Goal: Task Accomplishment & Management: Use online tool/utility

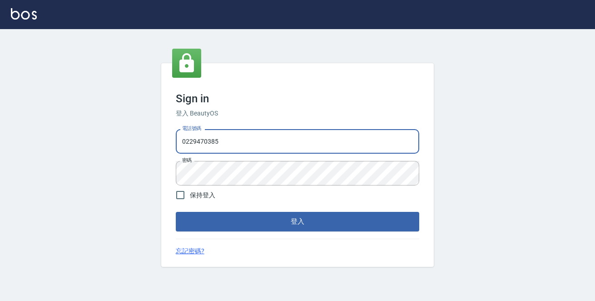
click at [244, 141] on input "0229470385" at bounding box center [298, 141] width 244 height 25
drag, startPoint x: 179, startPoint y: 135, endPoint x: 11, endPoint y: 118, distance: 168.6
click at [17, 120] on div "Sign in 登入 BeautyOS 電話號碼 [PHONE_NUMBER] 電話號碼 密碼 密碼 保持登入 登入 忘記密碼?" at bounding box center [297, 165] width 595 height 272
type input "0972809892"
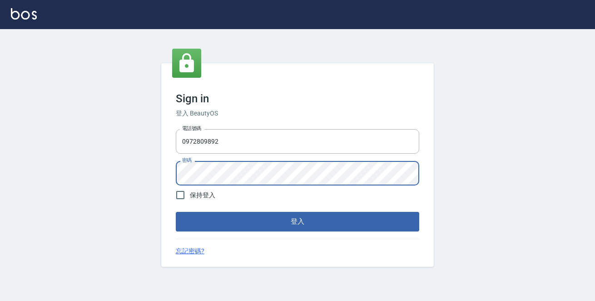
click at [176, 212] on button "登入" at bounding box center [298, 221] width 244 height 19
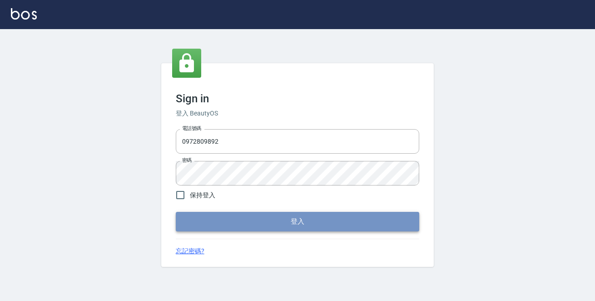
click at [245, 217] on button "登入" at bounding box center [298, 221] width 244 height 19
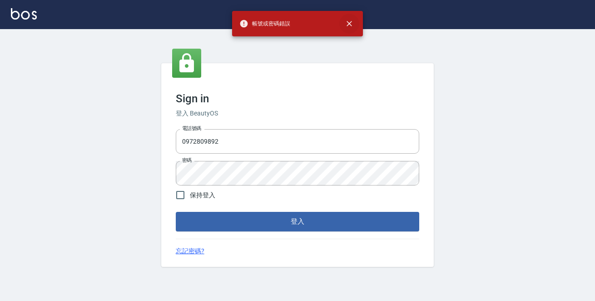
click at [352, 23] on icon "close" at bounding box center [349, 23] width 9 height 9
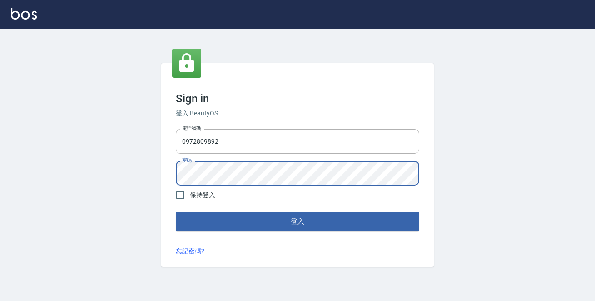
click at [0, 152] on div "Sign in 登入 BeautyOS 電話號碼 [PHONE_NUMBER] 電話號碼 密碼 密碼 保持登入 登入 忘記密碼?" at bounding box center [297, 165] width 595 height 272
click at [176, 212] on button "登入" at bounding box center [298, 221] width 244 height 19
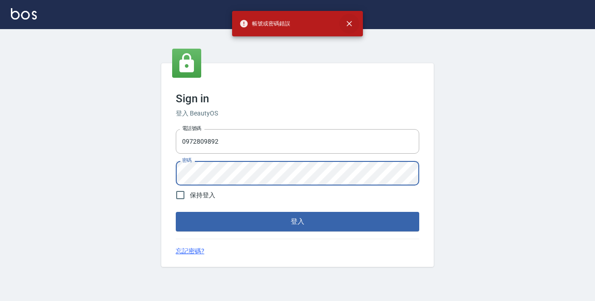
click at [350, 21] on icon "close" at bounding box center [349, 23] width 9 height 9
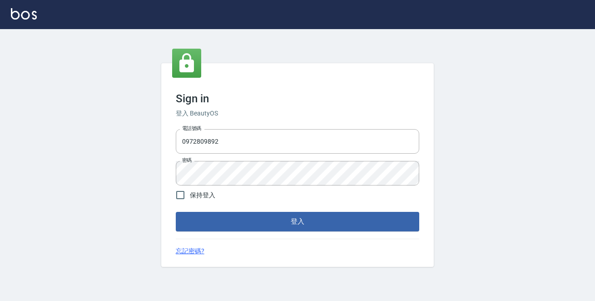
click at [87, 175] on div "Sign in 登入 BeautyOS 電話號碼 [PHONE_NUMBER] 電話號碼 密碼 密碼 保持登入 登入 忘記密碼?" at bounding box center [297, 165] width 595 height 272
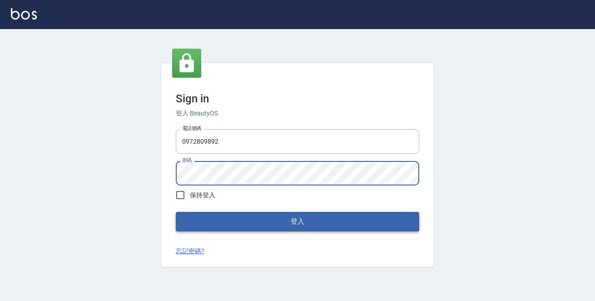
click at [194, 220] on button "登入" at bounding box center [298, 221] width 244 height 19
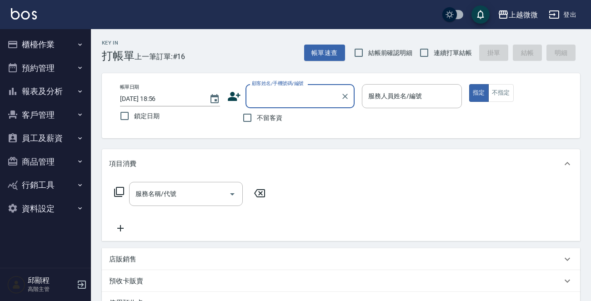
click at [60, 43] on button "櫃檯作業" at bounding box center [46, 45] width 84 height 24
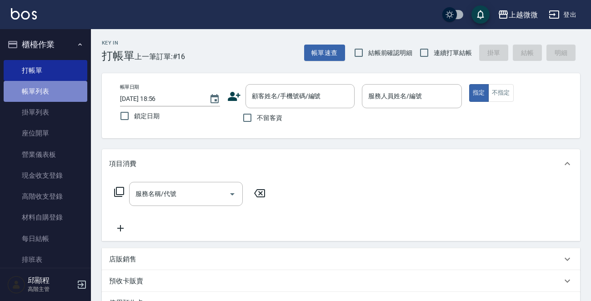
click at [46, 94] on link "帳單列表" at bounding box center [46, 91] width 84 height 21
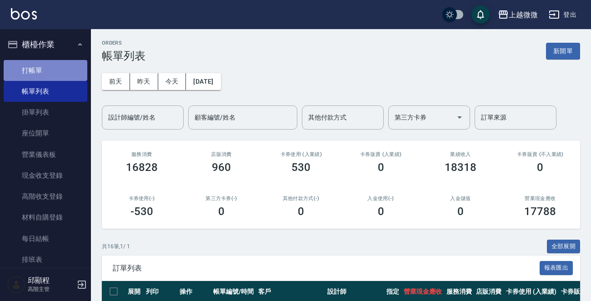
click at [58, 75] on link "打帳單" at bounding box center [46, 70] width 84 height 21
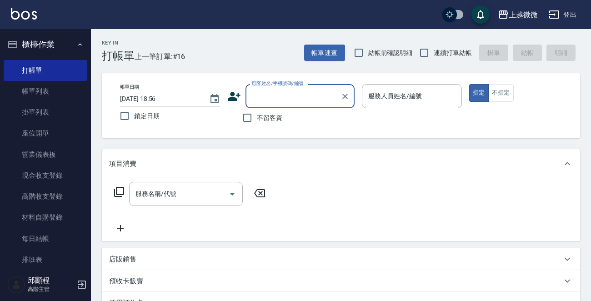
click at [388, 90] on div "服務人員姓名/編號 服務人員姓名/編號" at bounding box center [412, 96] width 100 height 24
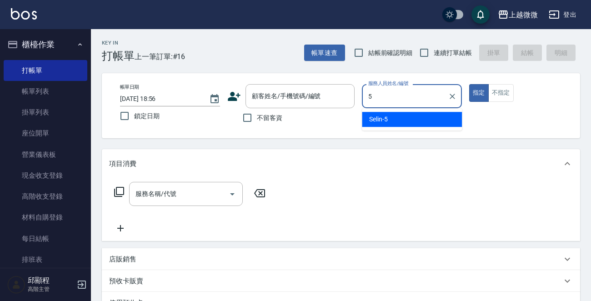
click at [404, 115] on div "Selin -5" at bounding box center [412, 119] width 100 height 15
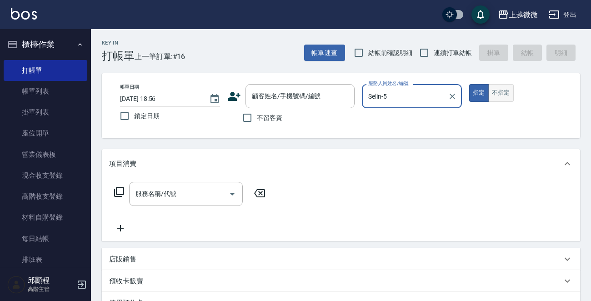
type input "Selin-5"
click at [498, 94] on button "不指定" at bounding box center [500, 93] width 25 height 18
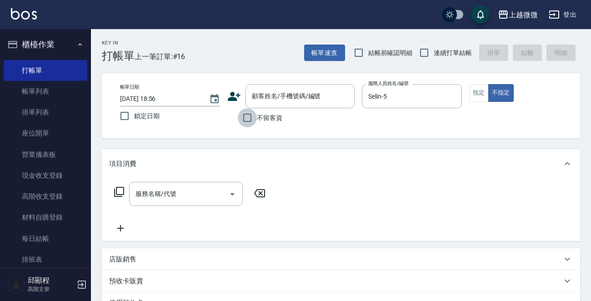
click at [241, 119] on input "不留客資" at bounding box center [247, 117] width 19 height 19
checkbox input "true"
click at [120, 116] on input "鎖定日期" at bounding box center [124, 115] width 19 height 19
checkbox input "true"
click at [425, 54] on input "連續打單結帳" at bounding box center [424, 52] width 19 height 19
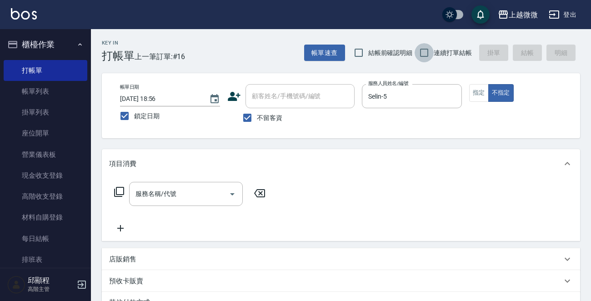
checkbox input "true"
click at [480, 95] on button "指定" at bounding box center [479, 93] width 20 height 18
click at [187, 200] on input "服務名稱/代號" at bounding box center [179, 194] width 92 height 16
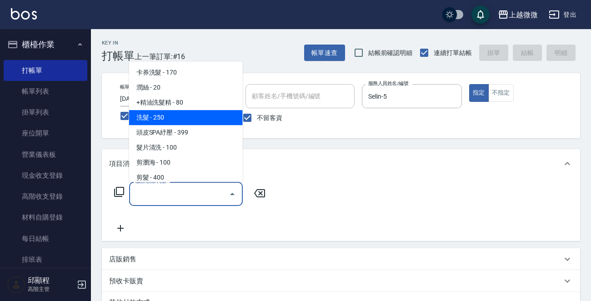
click at [186, 116] on span "洗髮 - 250" at bounding box center [186, 117] width 114 height 15
type input "洗髮(A03)"
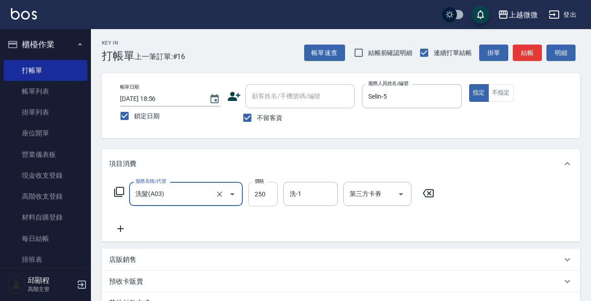
click at [264, 192] on input "250" at bounding box center [263, 194] width 30 height 25
type input "300"
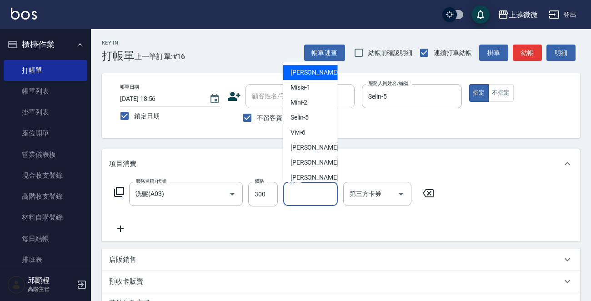
click at [304, 194] on input "洗-1" at bounding box center [310, 194] width 46 height 16
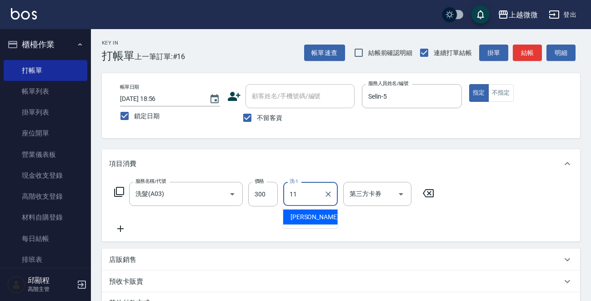
drag, startPoint x: 309, startPoint y: 216, endPoint x: 287, endPoint y: 218, distance: 21.9
click at [308, 217] on span "[PERSON_NAME] -11" at bounding box center [318, 217] width 57 height 10
type input "[PERSON_NAME]-11"
click at [113, 230] on icon at bounding box center [120, 228] width 23 height 11
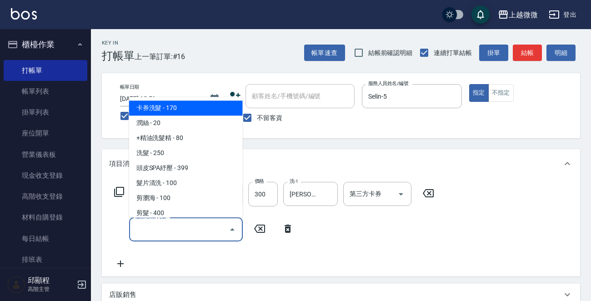
click at [169, 230] on input "服務名稱/代號" at bounding box center [179, 229] width 92 height 16
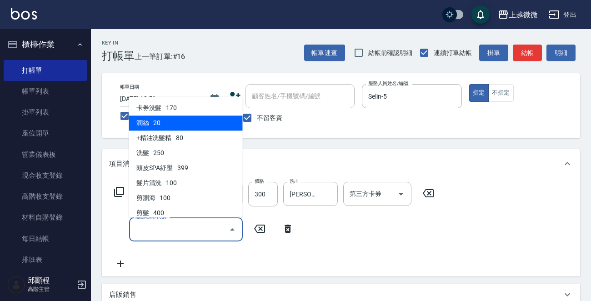
click at [176, 125] on span "潤絲 - 20" at bounding box center [186, 123] width 114 height 15
type input "潤絲(A01)"
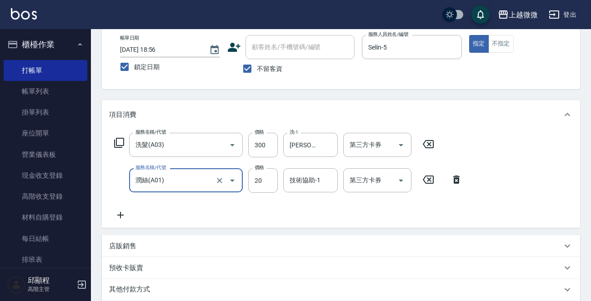
scroll to position [91, 0]
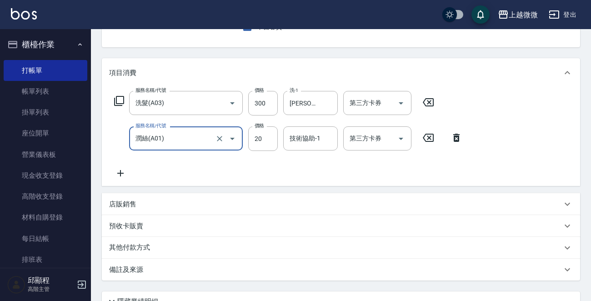
click at [124, 176] on icon at bounding box center [120, 173] width 23 height 11
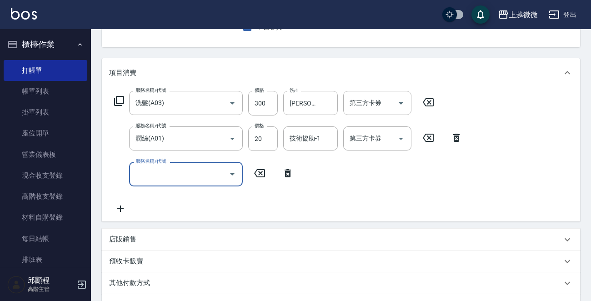
drag, startPoint x: 124, startPoint y: 176, endPoint x: 165, endPoint y: 174, distance: 41.9
click at [165, 174] on input "服務名稱/代號" at bounding box center [179, 174] width 92 height 16
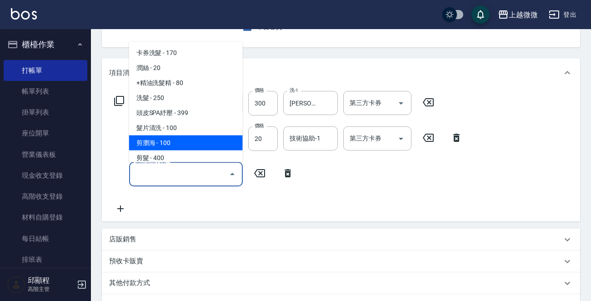
click at [182, 138] on span "剪瀏海 - 100" at bounding box center [186, 142] width 114 height 15
type input "剪瀏海(B01)"
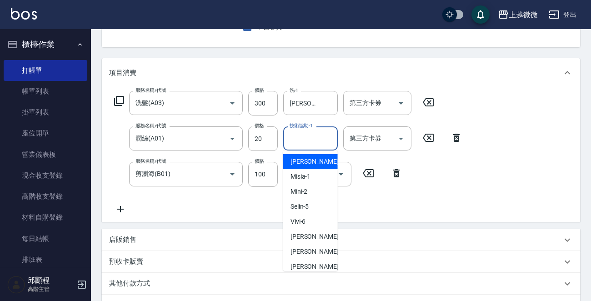
click at [307, 136] on div "技術協助-1 技術協助-1" at bounding box center [310, 138] width 55 height 24
click at [307, 160] on span "[PERSON_NAME] -11" at bounding box center [318, 162] width 57 height 10
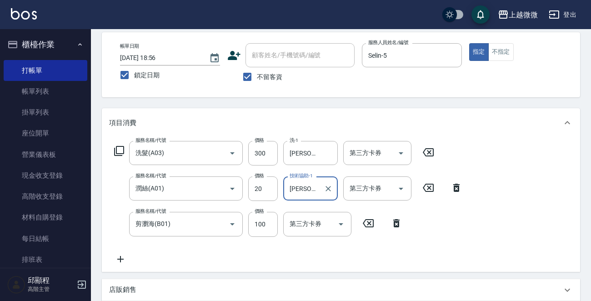
scroll to position [207, 0]
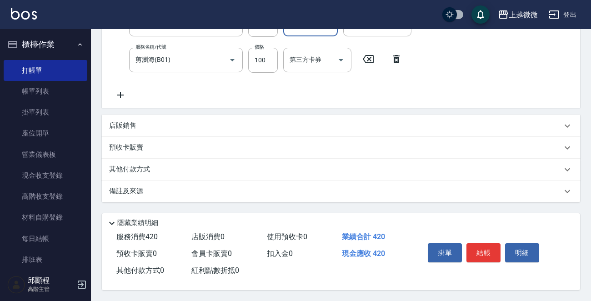
type input "[PERSON_NAME]-11"
click at [141, 186] on p "備註及來源" at bounding box center [126, 191] width 34 height 10
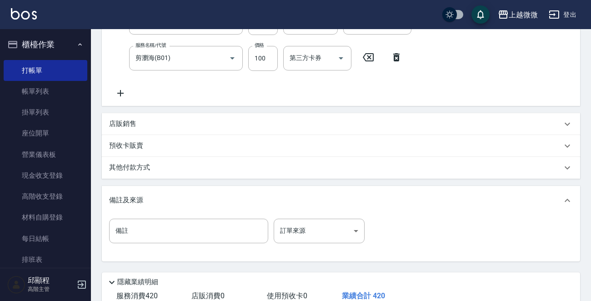
click at [141, 195] on p "備註及來源" at bounding box center [126, 200] width 34 height 10
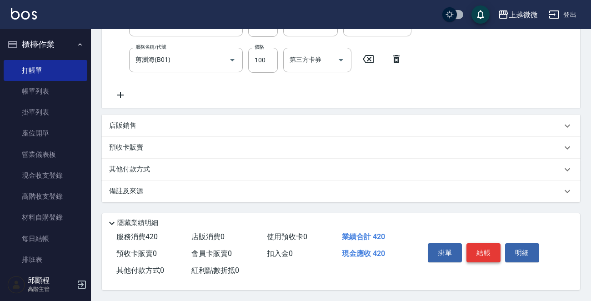
drag, startPoint x: 503, startPoint y: 246, endPoint x: 498, endPoint y: 247, distance: 5.2
click at [503, 246] on div "掛單 結帳 明細" at bounding box center [483, 254] width 119 height 29
click at [488, 248] on button "結帳" at bounding box center [483, 252] width 34 height 19
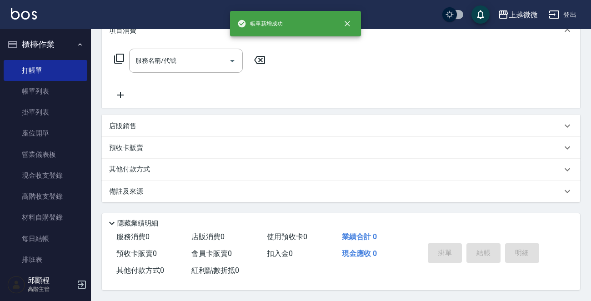
scroll to position [0, 0]
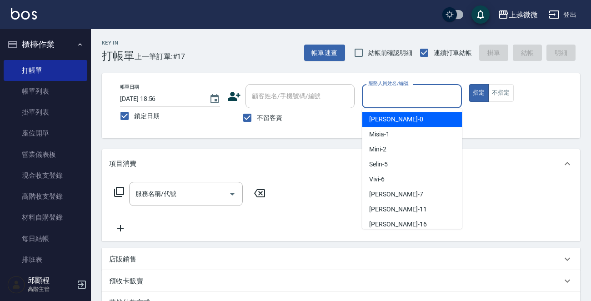
click at [395, 90] on input "服務人員姓名/編號" at bounding box center [412, 96] width 92 height 16
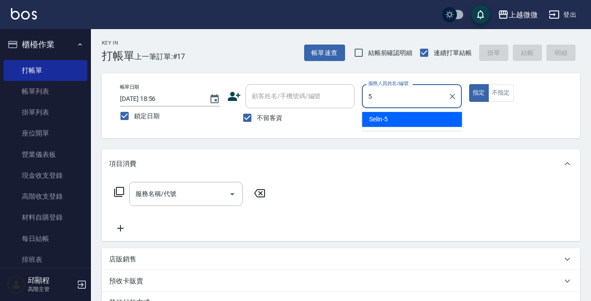
click at [404, 115] on div "Selin -5" at bounding box center [412, 119] width 100 height 15
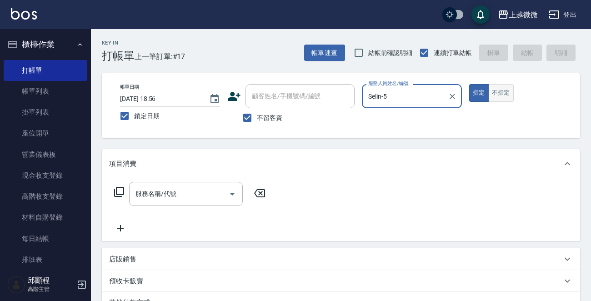
type input "Selin-5"
click at [495, 90] on button "不指定" at bounding box center [500, 93] width 25 height 18
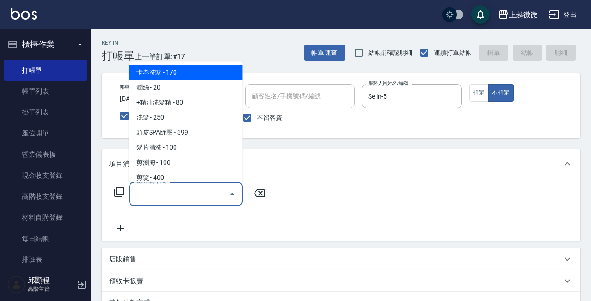
click at [172, 193] on input "服務名稱/代號" at bounding box center [179, 194] width 92 height 16
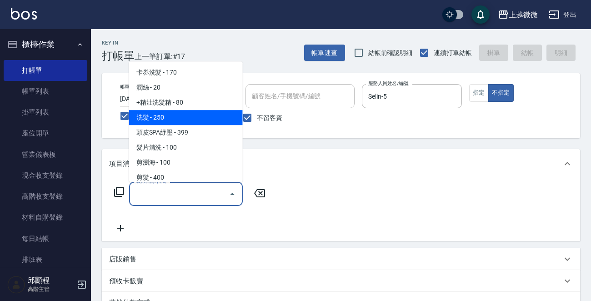
click at [165, 120] on span "洗髮 - 250" at bounding box center [186, 117] width 114 height 15
type input "洗髮(A03)"
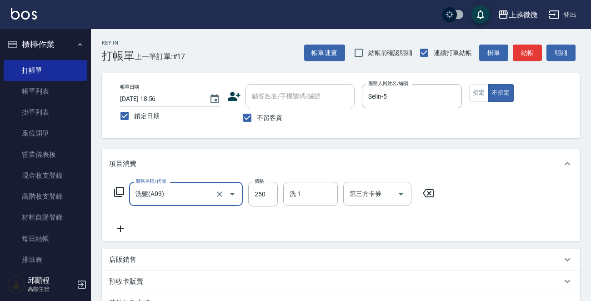
click at [124, 227] on icon at bounding box center [120, 228] width 23 height 11
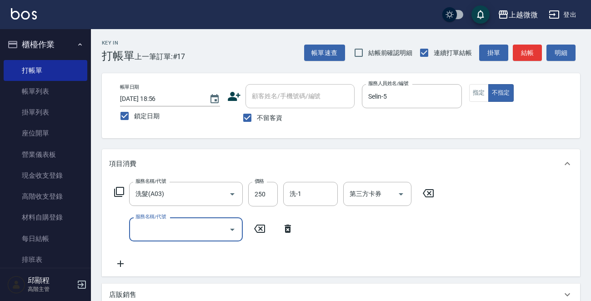
click at [182, 227] on input "服務名稱/代號" at bounding box center [179, 229] width 92 height 16
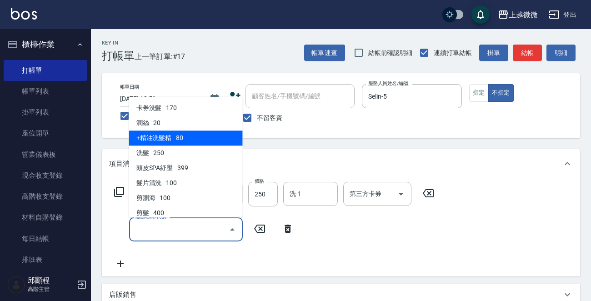
click at [188, 140] on span "+精油洗髮精 - 80" at bounding box center [186, 138] width 114 height 15
type input "+精油洗髮精(A02)"
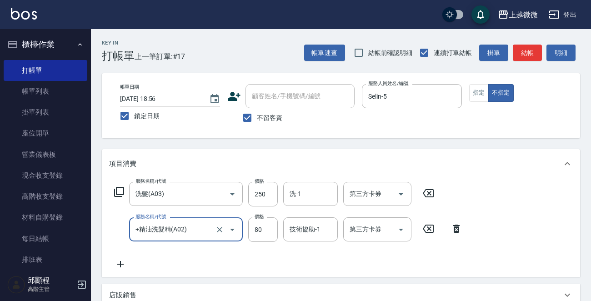
click at [116, 265] on icon at bounding box center [120, 264] width 23 height 11
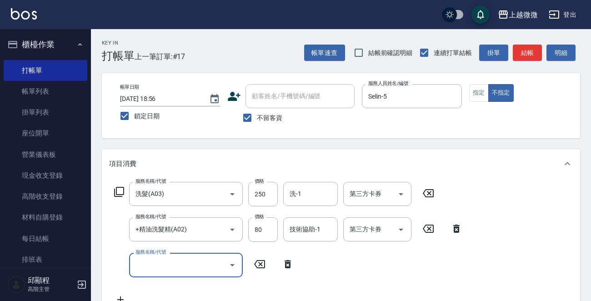
click at [157, 264] on input "服務名稱/代號" at bounding box center [179, 265] width 92 height 16
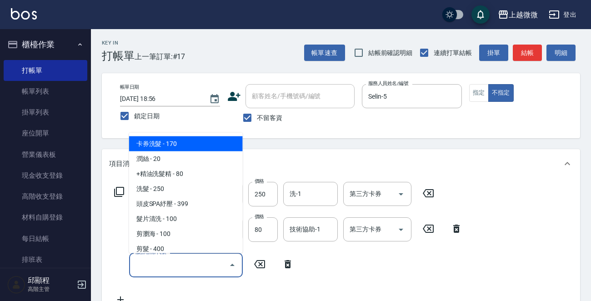
type input "g"
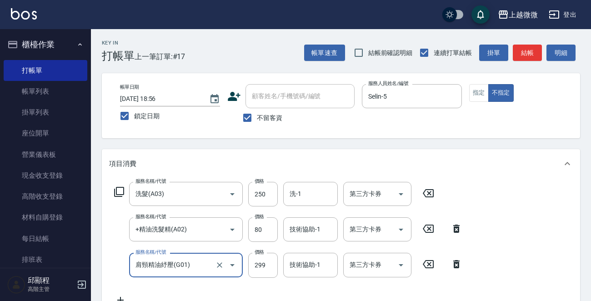
type input "肩頸精油紓壓(G01)"
click at [305, 229] on div "技術協助-1 技術協助-1" at bounding box center [310, 229] width 55 height 24
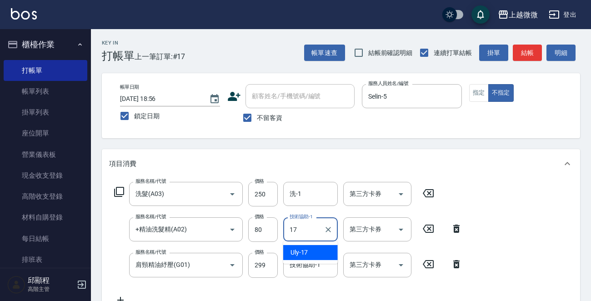
click at [305, 252] on span "Uly -17" at bounding box center [299, 253] width 18 height 10
type input "Uly-17"
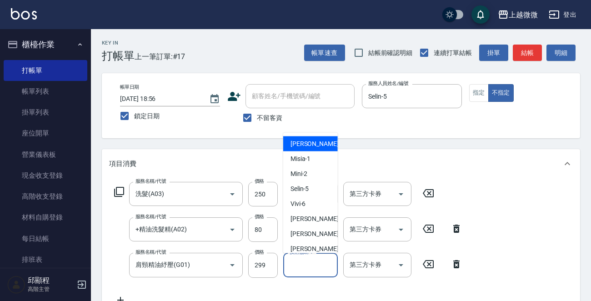
click at [306, 265] on div "技術協助-1 技術協助-1" at bounding box center [310, 265] width 55 height 24
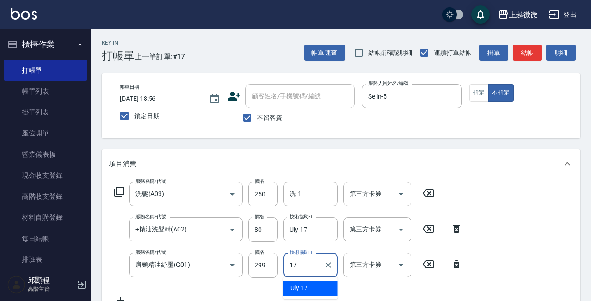
click at [305, 287] on span "Uly -17" at bounding box center [299, 288] width 18 height 10
type input "Uly-17"
click at [316, 193] on input "洗-1" at bounding box center [310, 194] width 46 height 16
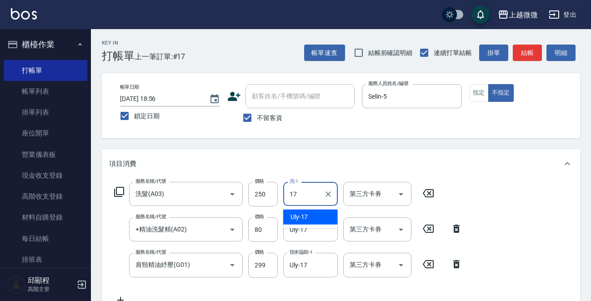
click at [313, 219] on div "Uly -17" at bounding box center [310, 217] width 55 height 15
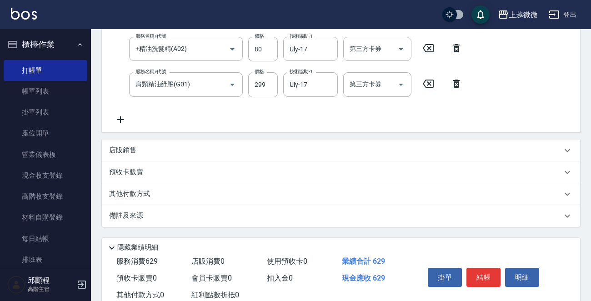
scroll to position [207, 0]
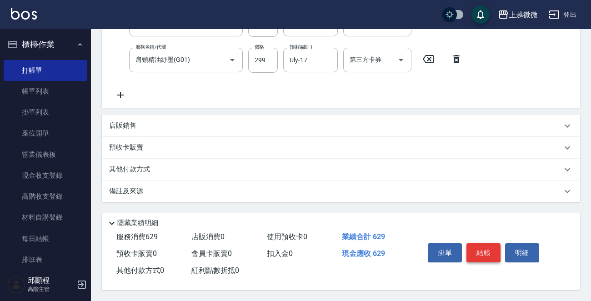
type input "Uly-17"
click at [478, 250] on button "結帳" at bounding box center [483, 252] width 34 height 19
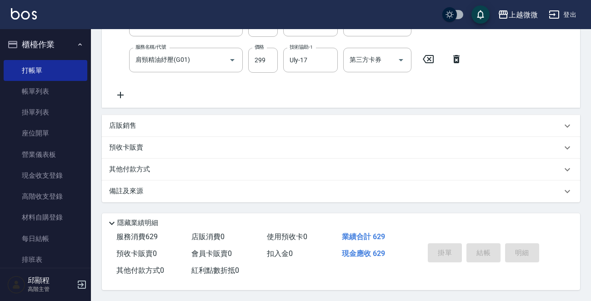
scroll to position [0, 0]
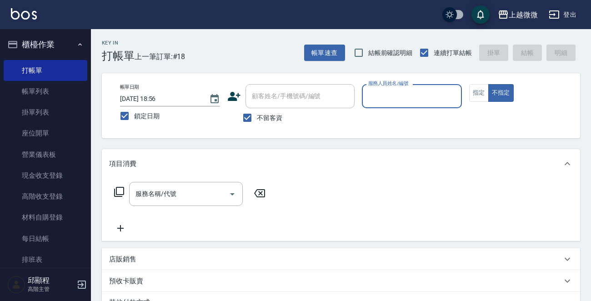
click at [430, 92] on input "服務人員姓名/編號" at bounding box center [412, 96] width 92 height 16
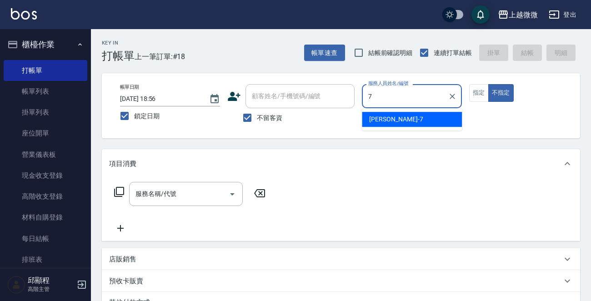
click at [413, 117] on div "[PERSON_NAME] -7" at bounding box center [412, 119] width 100 height 15
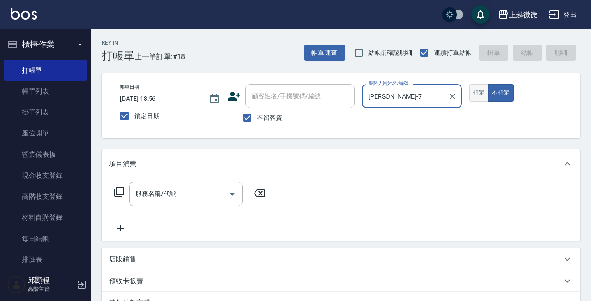
type input "[PERSON_NAME]-7"
click at [470, 90] on button "指定" at bounding box center [479, 93] width 20 height 18
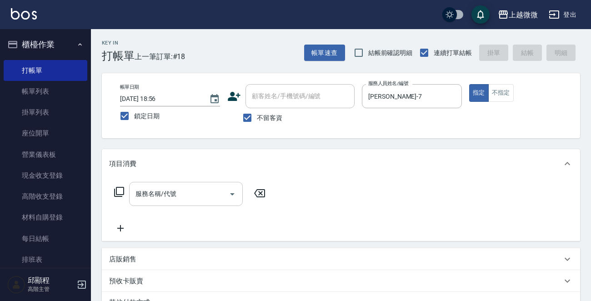
click at [159, 185] on div "服務名稱/代號" at bounding box center [186, 194] width 114 height 24
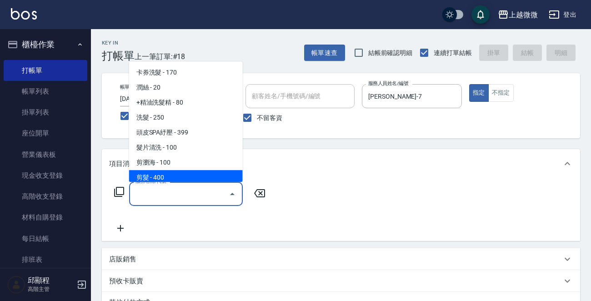
click at [187, 172] on span "剪髮 - 400" at bounding box center [186, 177] width 114 height 15
type input "剪髮(B02)"
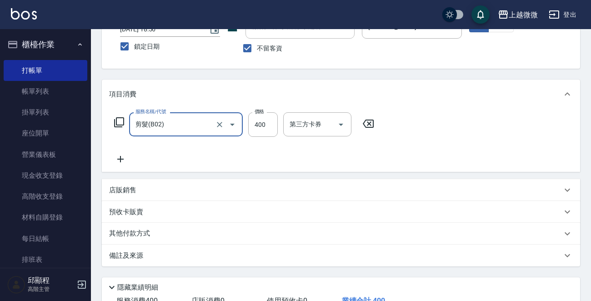
scroll to position [136, 0]
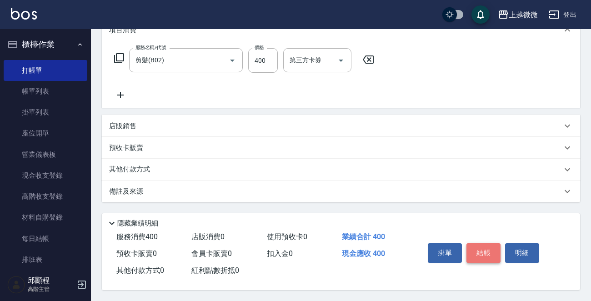
click at [484, 250] on button "結帳" at bounding box center [483, 252] width 34 height 19
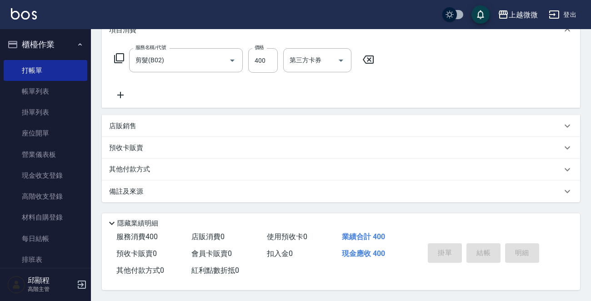
scroll to position [0, 0]
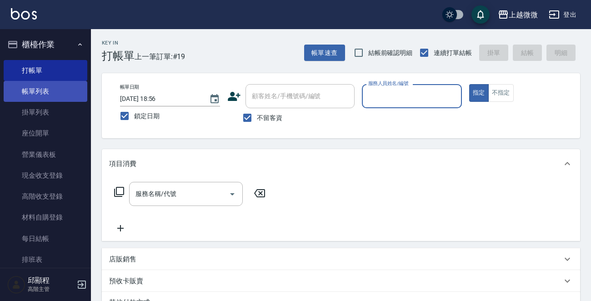
click at [40, 92] on link "帳單列表" at bounding box center [46, 91] width 84 height 21
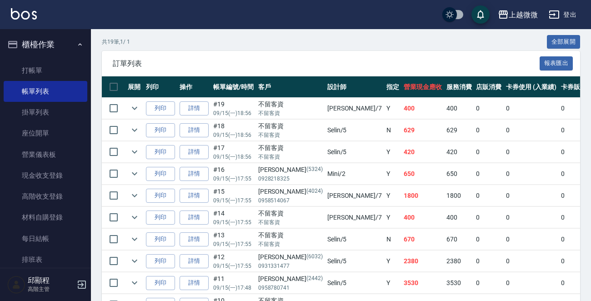
scroll to position [136, 0]
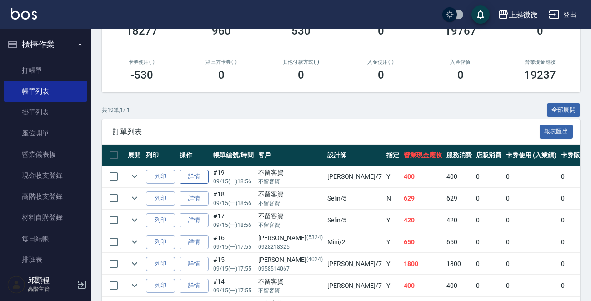
click at [190, 175] on link "詳情" at bounding box center [194, 177] width 29 height 14
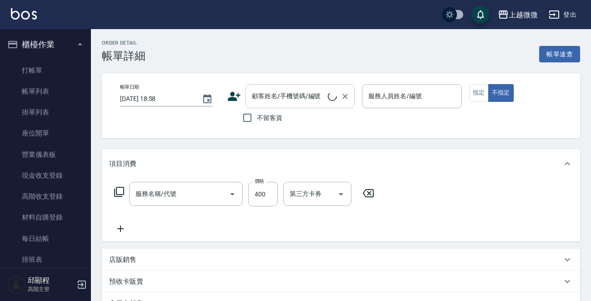
click at [285, 92] on input "顧客姓名/手機號碼/編號" at bounding box center [289, 96] width 78 height 16
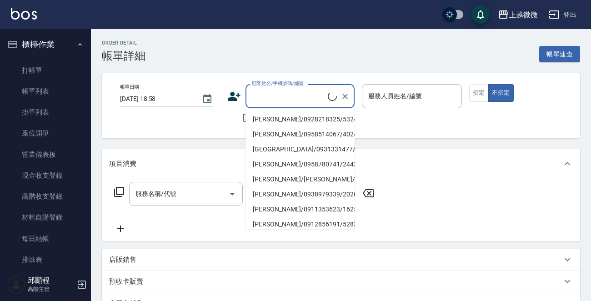
type input "[DATE] 18:56"
checkbox input "true"
type input "[PERSON_NAME]-7"
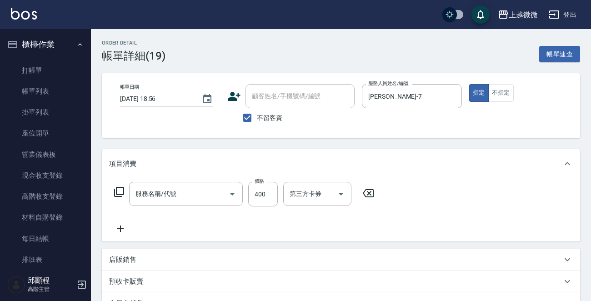
type input "剪髮(B02)"
click at [241, 116] on input "不留客資" at bounding box center [247, 117] width 19 height 19
checkbox input "false"
click at [268, 98] on div "顧客姓名/手機號碼/編號 顧客姓名/手機號碼/編號" at bounding box center [299, 96] width 109 height 24
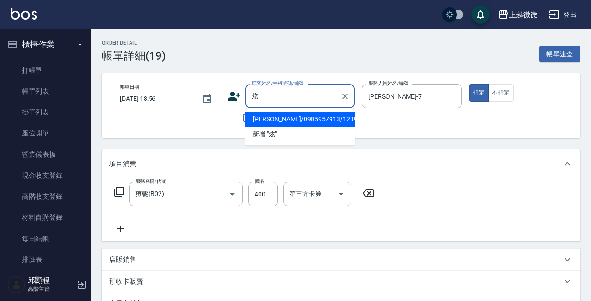
click at [269, 118] on li "[PERSON_NAME]/0985957913/1239" at bounding box center [299, 119] width 109 height 15
type input "[PERSON_NAME]/0985957913/1239"
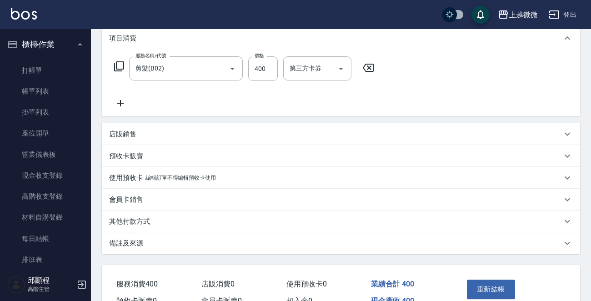
scroll to position [175, 0]
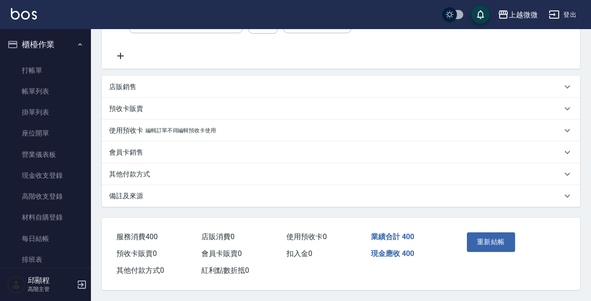
click at [142, 191] on p "備註及來源" at bounding box center [126, 196] width 34 height 10
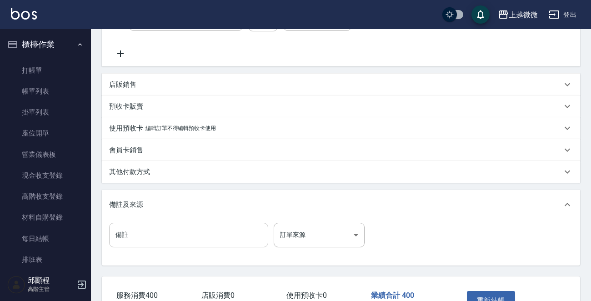
click at [137, 236] on input "備註" at bounding box center [188, 235] width 159 height 25
type input "女友"
click at [491, 289] on div "重新結帳" at bounding box center [487, 307] width 48 height 40
click at [495, 294] on button "重新結帳" at bounding box center [491, 300] width 48 height 19
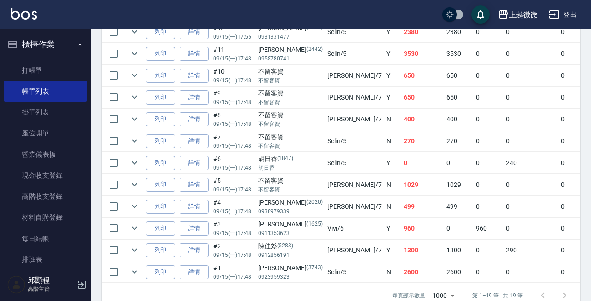
scroll to position [456, 0]
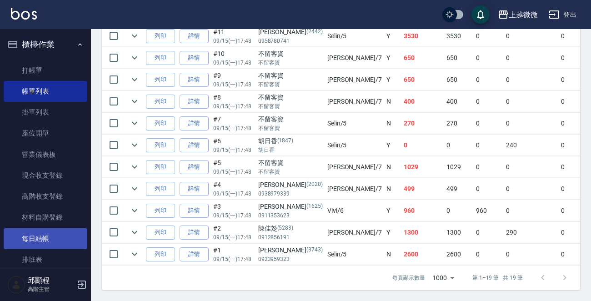
click at [40, 240] on link "每日結帳" at bounding box center [46, 238] width 84 height 21
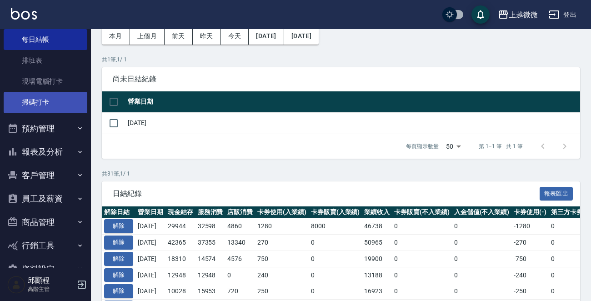
scroll to position [177, 0]
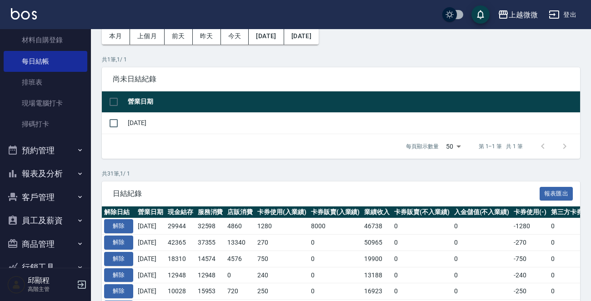
click at [50, 172] on button "報表及分析" at bounding box center [46, 174] width 84 height 24
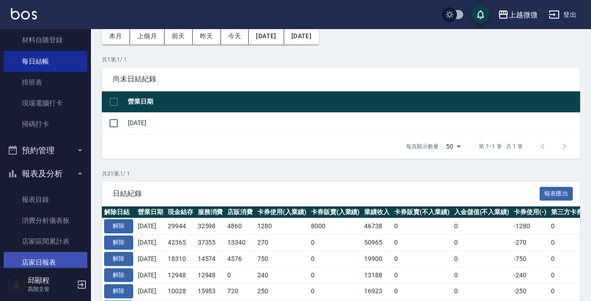
click at [45, 261] on link "店家日報表" at bounding box center [46, 262] width 84 height 21
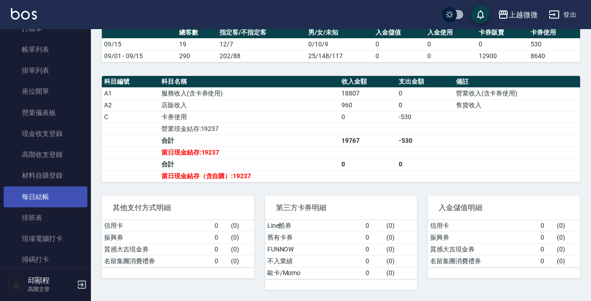
scroll to position [41, 0]
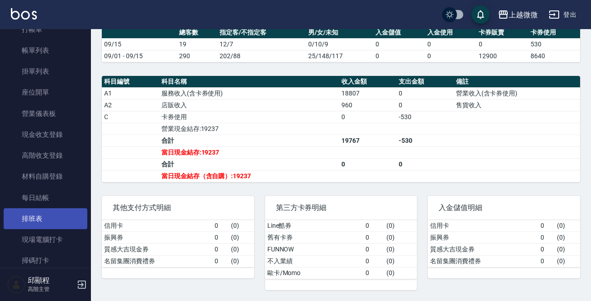
click at [47, 214] on link "排班表" at bounding box center [46, 218] width 84 height 21
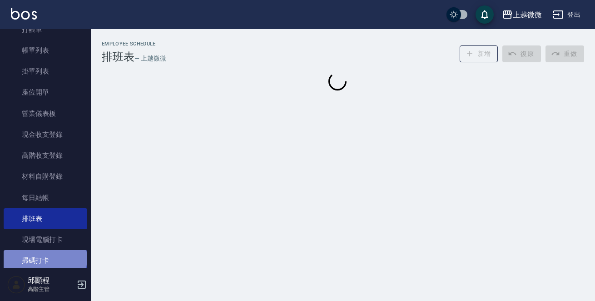
click at [44, 258] on link "掃碼打卡" at bounding box center [46, 260] width 84 height 21
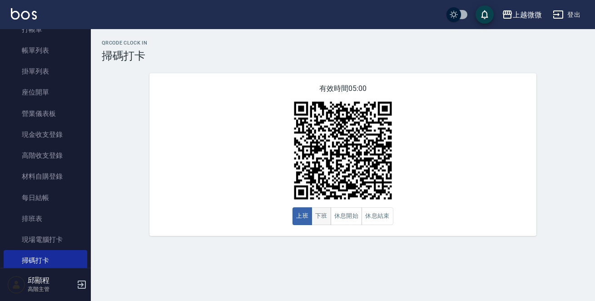
click at [328, 217] on button "下班" at bounding box center [322, 216] width 20 height 18
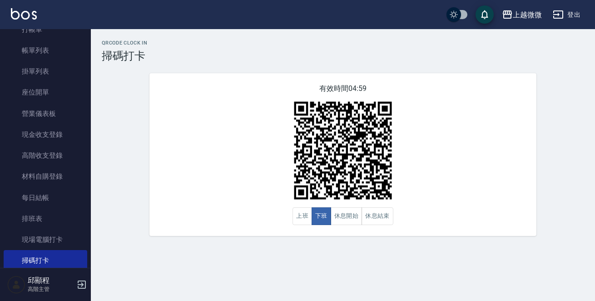
click at [542, 157] on div "有效時間 04:59 上班 下班 休息開始 休息結束" at bounding box center [343, 154] width 409 height 163
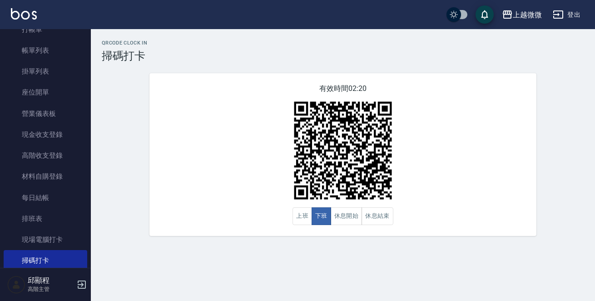
click at [82, 285] on icon "button" at bounding box center [82, 284] width 8 height 8
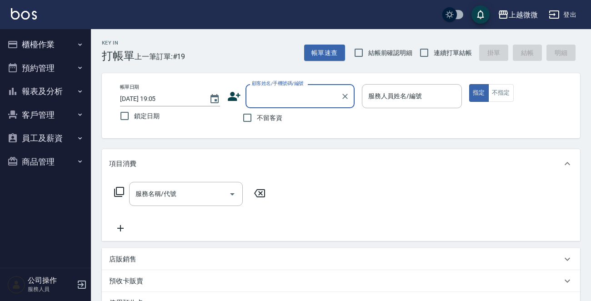
click at [47, 54] on button "櫃檯作業" at bounding box center [46, 45] width 84 height 24
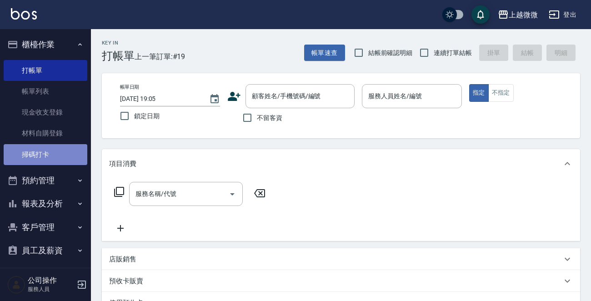
click at [66, 150] on link "掃碼打卡" at bounding box center [46, 154] width 84 height 21
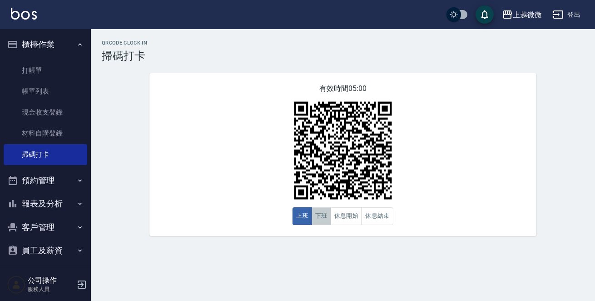
click at [324, 220] on button "下班" at bounding box center [322, 216] width 20 height 18
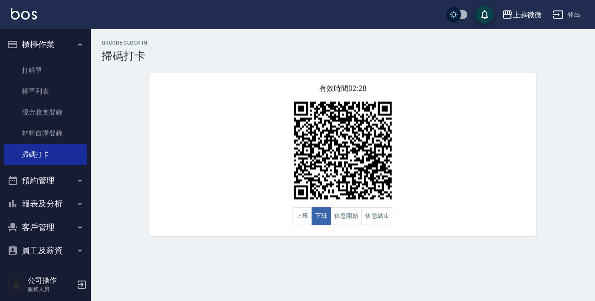
click at [63, 190] on button "預約管理" at bounding box center [46, 181] width 84 height 24
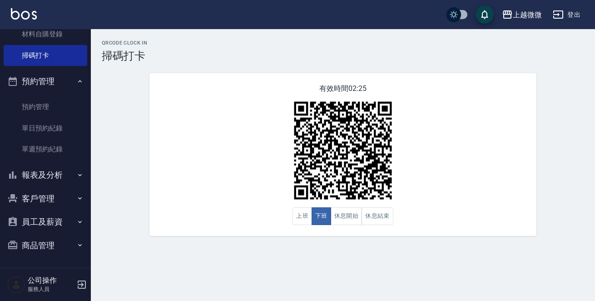
click at [67, 177] on button "報表及分析" at bounding box center [46, 175] width 84 height 24
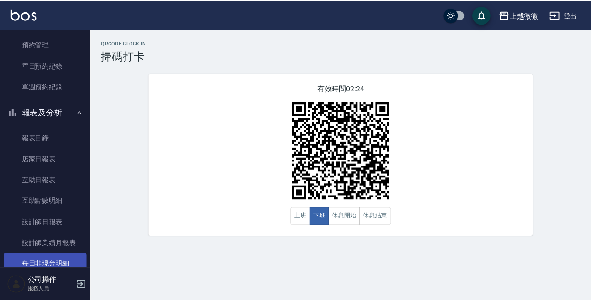
scroll to position [235, 0]
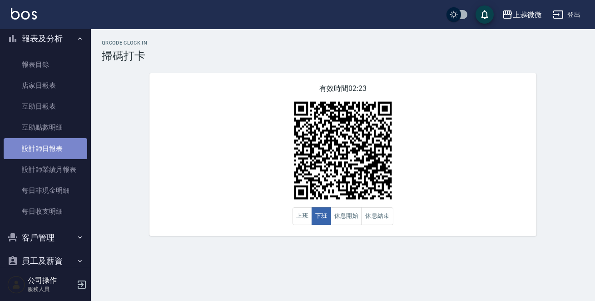
click at [65, 142] on link "設計師日報表" at bounding box center [46, 148] width 84 height 21
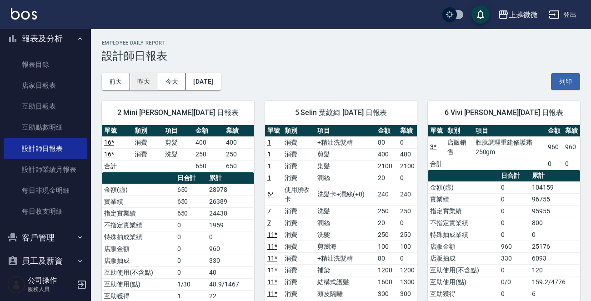
click at [134, 82] on button "昨天" at bounding box center [144, 81] width 28 height 17
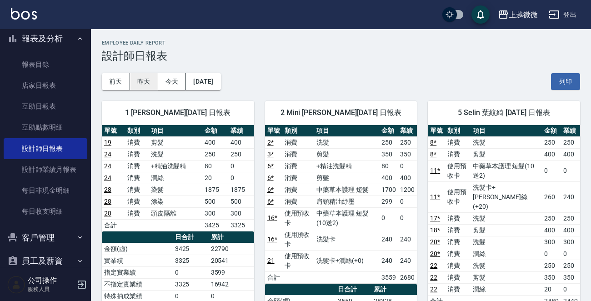
click at [155, 80] on button "昨天" at bounding box center [144, 81] width 28 height 17
click at [164, 82] on button "今天" at bounding box center [172, 81] width 28 height 17
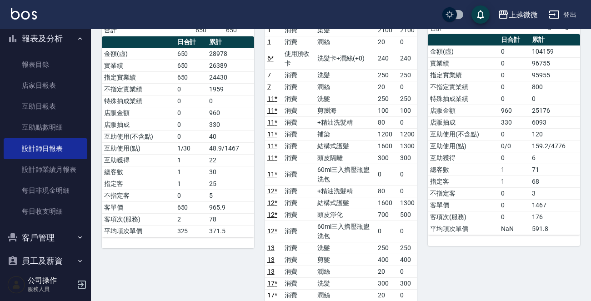
scroll to position [91, 0]
